Goal: Task Accomplishment & Management: Use online tool/utility

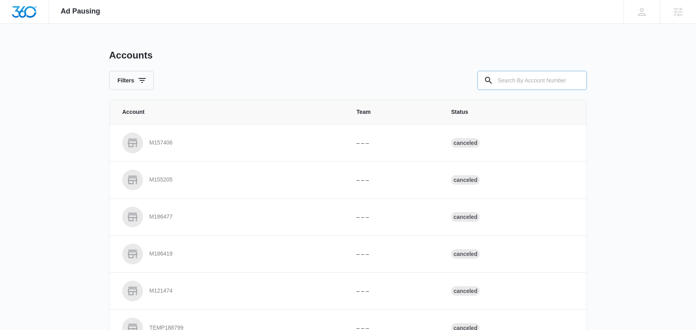
click at [524, 80] on input "text" at bounding box center [533, 80] width 110 height 19
paste input "m333321"
type input "m333321"
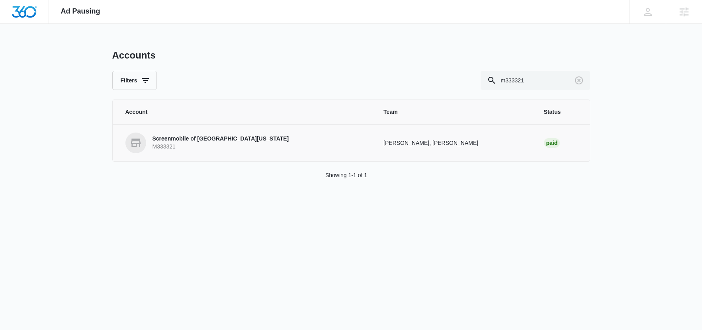
click at [232, 143] on p "M333321" at bounding box center [221, 147] width 137 height 8
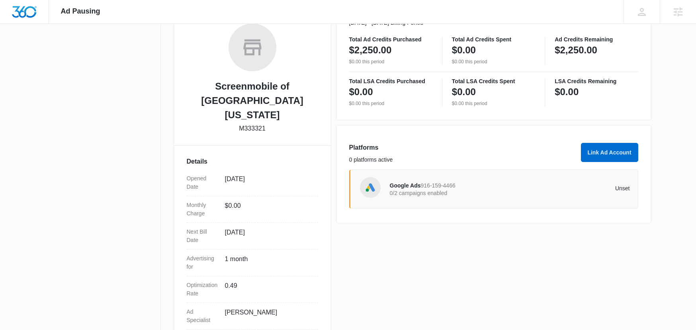
scroll to position [145, 0]
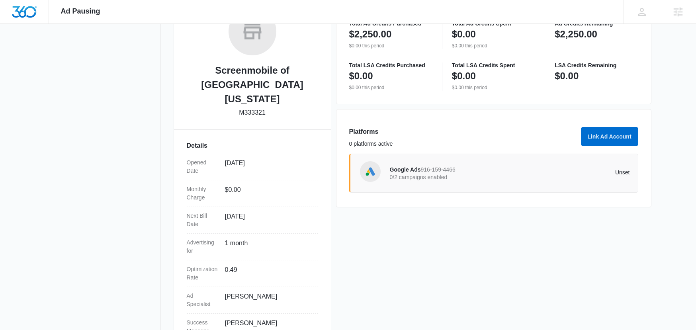
click at [418, 176] on p "0/2 campaigns enabled" at bounding box center [450, 177] width 120 height 6
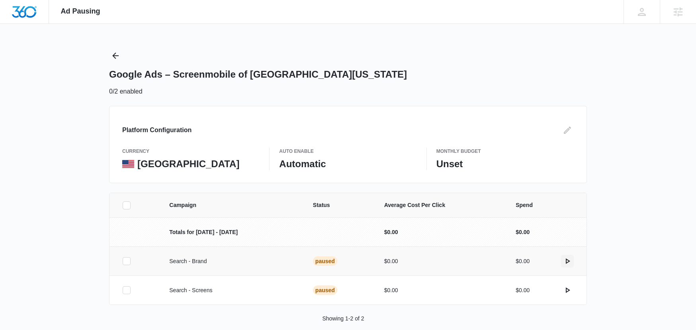
click at [567, 260] on icon "actions.activate" at bounding box center [568, 262] width 4 height 6
click at [567, 291] on icon "actions.activate" at bounding box center [568, 291] width 4 height 6
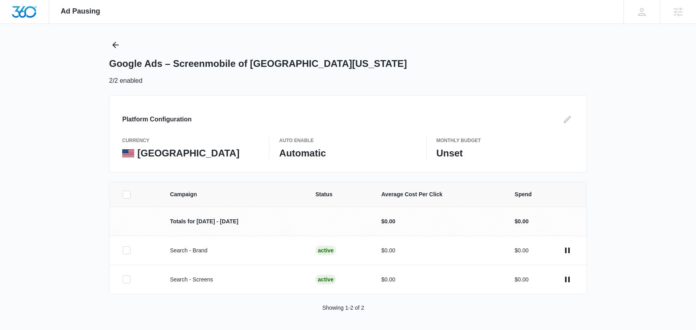
scroll to position [12, 0]
